Goal: Use online tool/utility

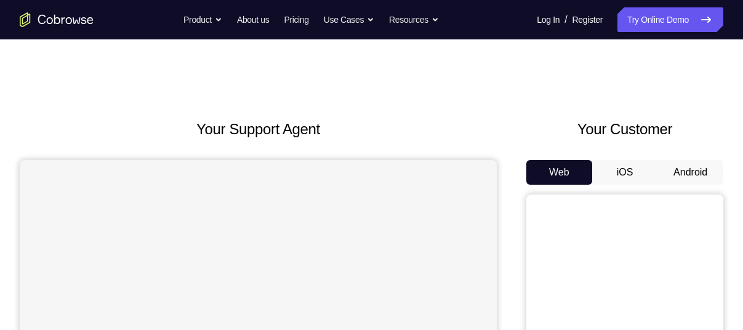
click at [690, 173] on button "Android" at bounding box center [691, 172] width 66 height 25
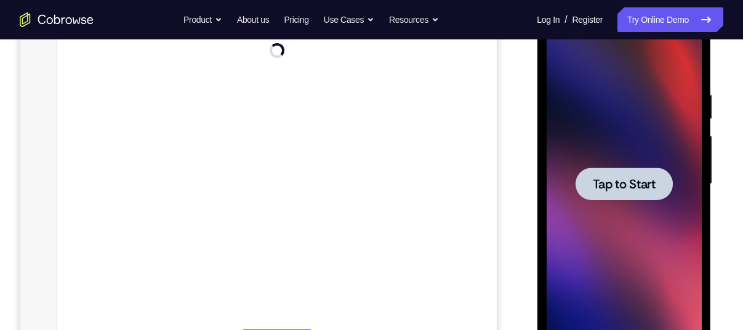
scroll to position [207, 0]
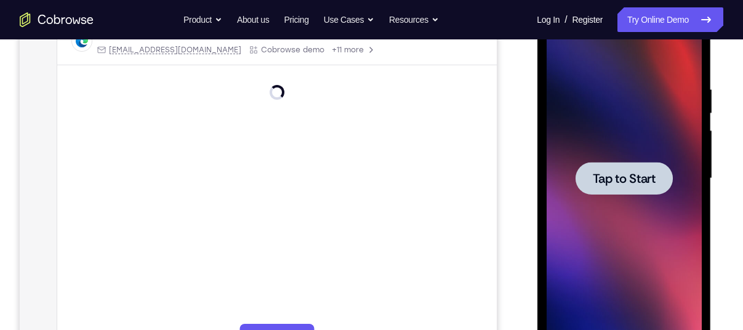
click at [610, 176] on span "Tap to Start" at bounding box center [624, 178] width 63 height 12
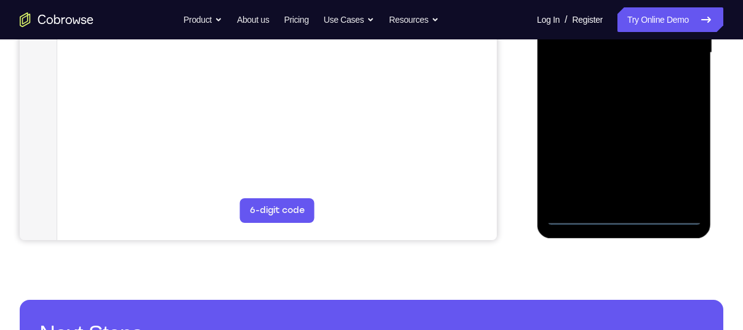
scroll to position [333, 0]
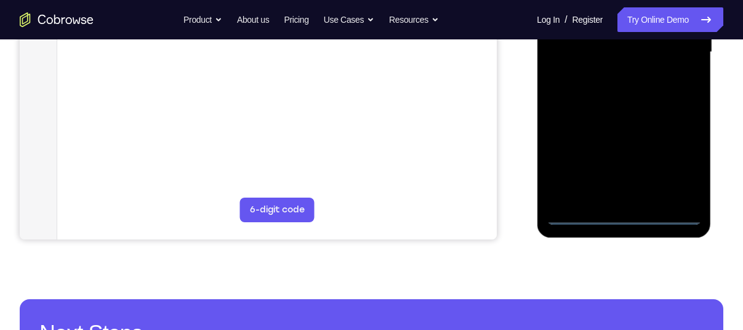
click at [625, 211] on div at bounding box center [623, 52] width 155 height 345
click at [624, 214] on div at bounding box center [623, 52] width 155 height 345
click at [690, 156] on div at bounding box center [623, 52] width 155 height 345
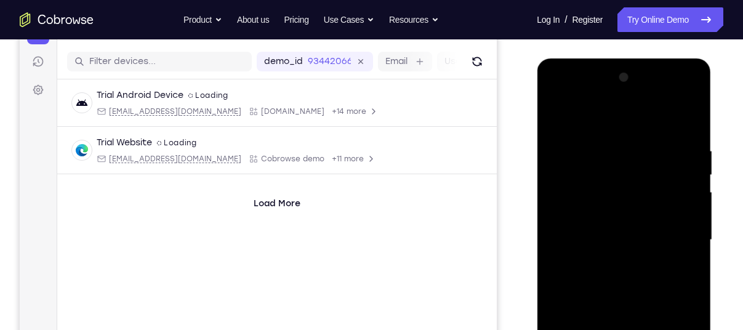
scroll to position [144, 0]
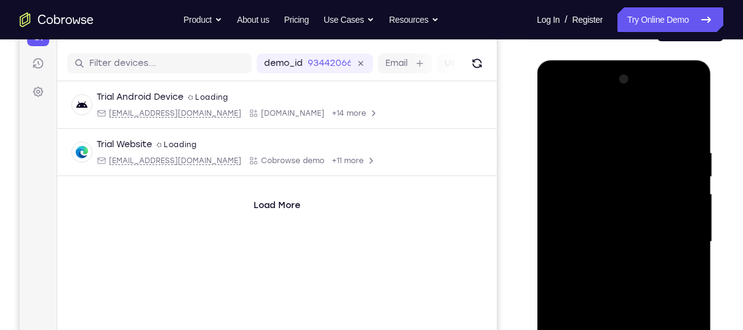
click at [627, 110] on div at bounding box center [623, 242] width 155 height 345
click at [623, 124] on div at bounding box center [623, 242] width 155 height 345
click at [609, 124] on div at bounding box center [623, 242] width 155 height 345
click at [676, 238] on div at bounding box center [623, 242] width 155 height 345
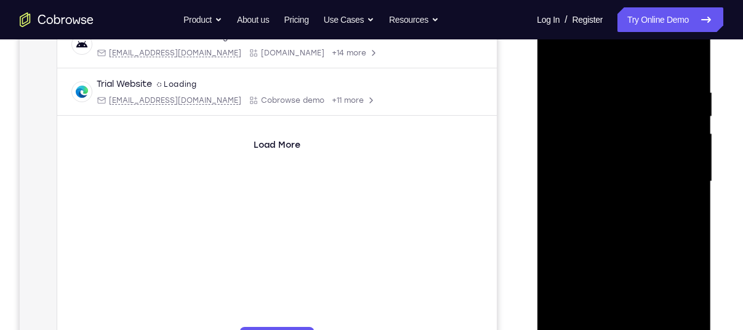
click at [612, 205] on div at bounding box center [623, 181] width 155 height 345
click at [612, 166] on div at bounding box center [623, 181] width 155 height 345
click at [597, 159] on div at bounding box center [623, 181] width 155 height 345
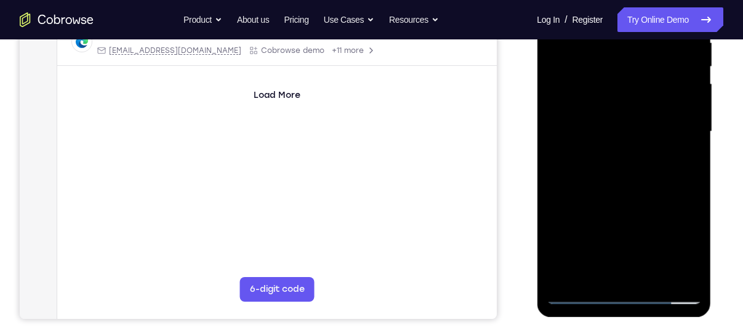
scroll to position [249, 0]
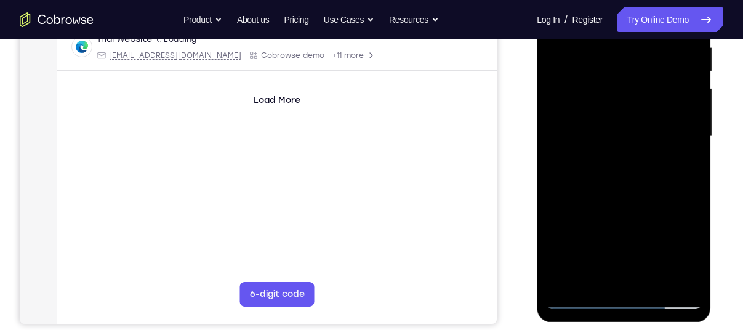
click at [612, 137] on div at bounding box center [623, 136] width 155 height 345
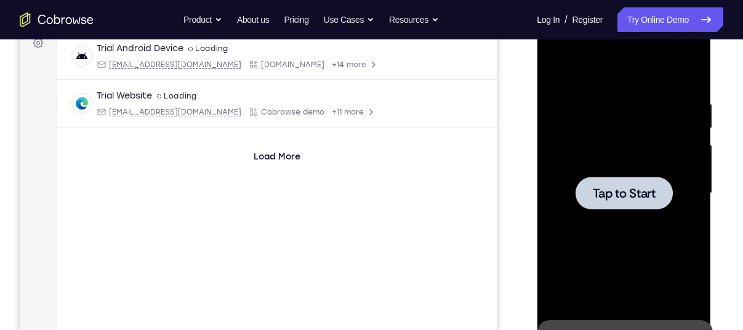
scroll to position [196, 0]
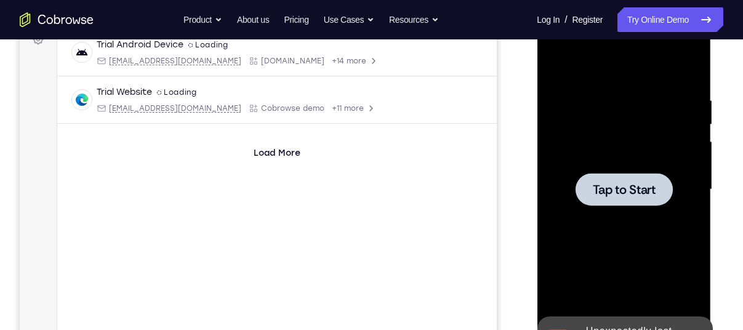
click at [608, 193] on span "Tap to Start" at bounding box center [624, 190] width 63 height 12
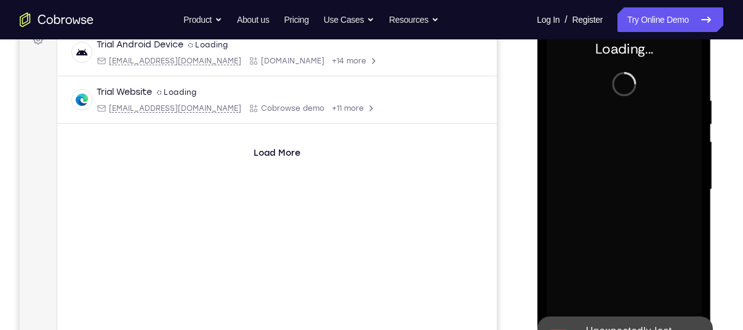
scroll to position [371, 0]
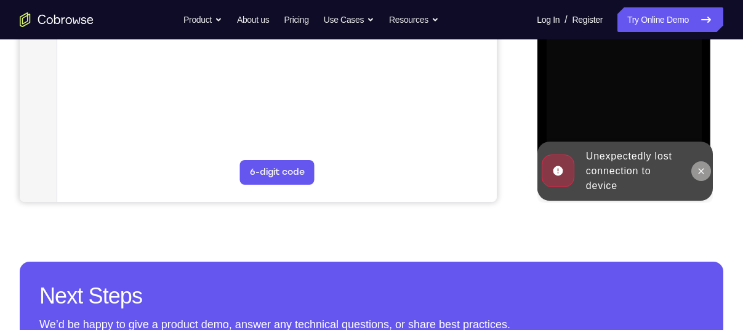
click at [702, 172] on icon at bounding box center [701, 171] width 10 height 10
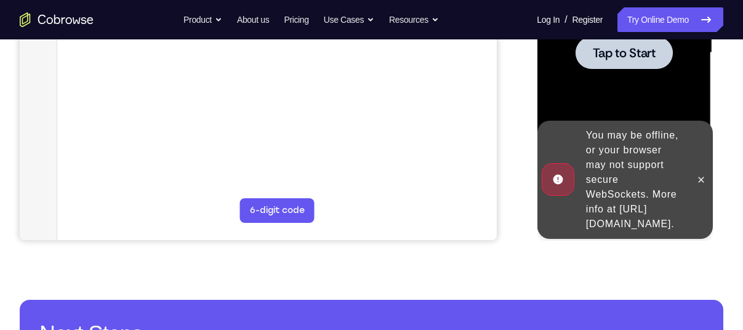
scroll to position [331, 0]
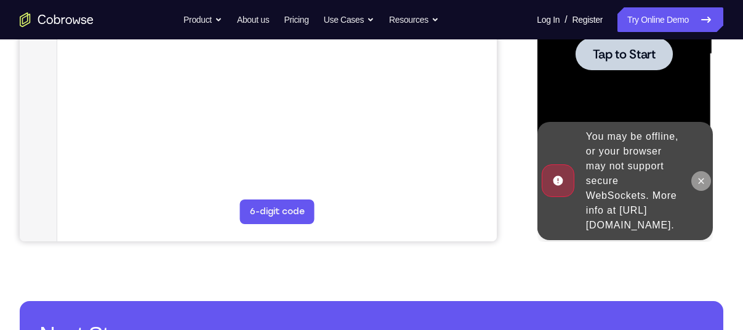
click at [703, 176] on icon at bounding box center [701, 181] width 10 height 10
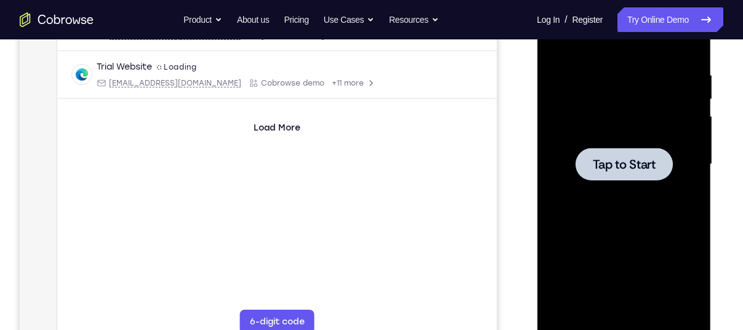
scroll to position [220, 0]
click at [613, 155] on div at bounding box center [623, 164] width 97 height 33
click at [620, 171] on span "Tap to Start" at bounding box center [624, 165] width 63 height 12
click at [600, 171] on span "Tap to Start" at bounding box center [624, 165] width 63 height 12
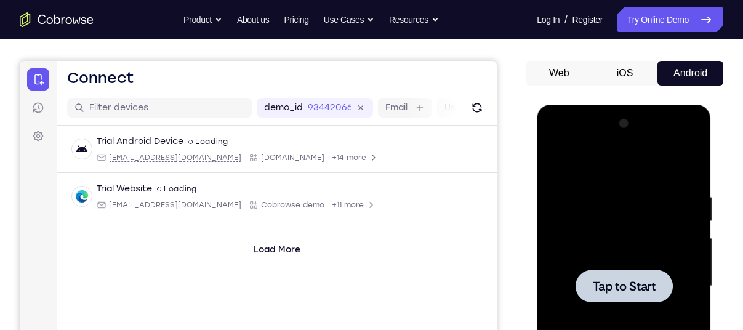
scroll to position [99, 0]
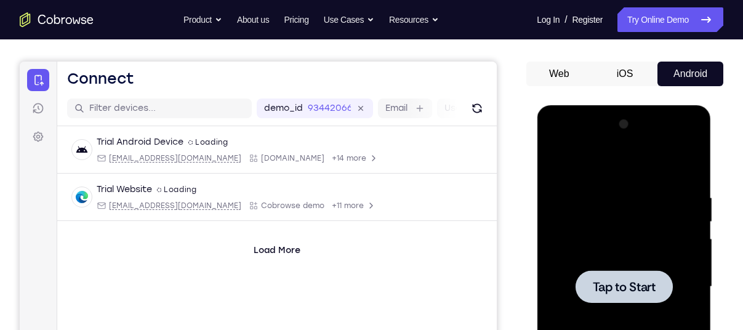
drag, startPoint x: 683, startPoint y: 227, endPoint x: 666, endPoint y: 241, distance: 22.3
click at [666, 241] on div at bounding box center [623, 287] width 155 height 345
click at [618, 283] on span "Tap to Start" at bounding box center [624, 287] width 63 height 12
drag, startPoint x: 81, startPoint y: 177, endPoint x: 518, endPoint y: 275, distance: 448.1
click at [518, 275] on div "Your Support Agent Your Customer Web iOS Android" at bounding box center [372, 247] width 704 height 455
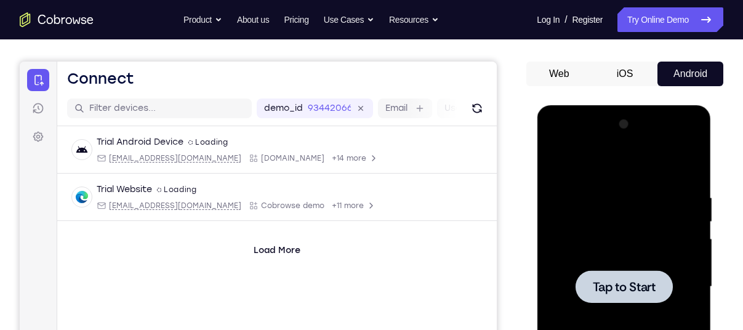
click at [621, 268] on div at bounding box center [623, 287] width 155 height 345
